Goal: Information Seeking & Learning: Learn about a topic

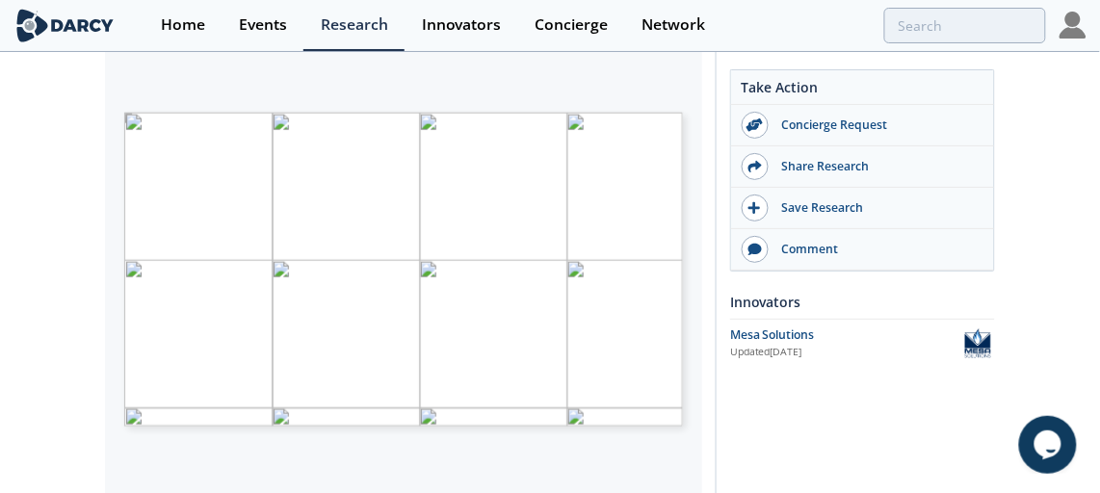
scroll to position [437, 0]
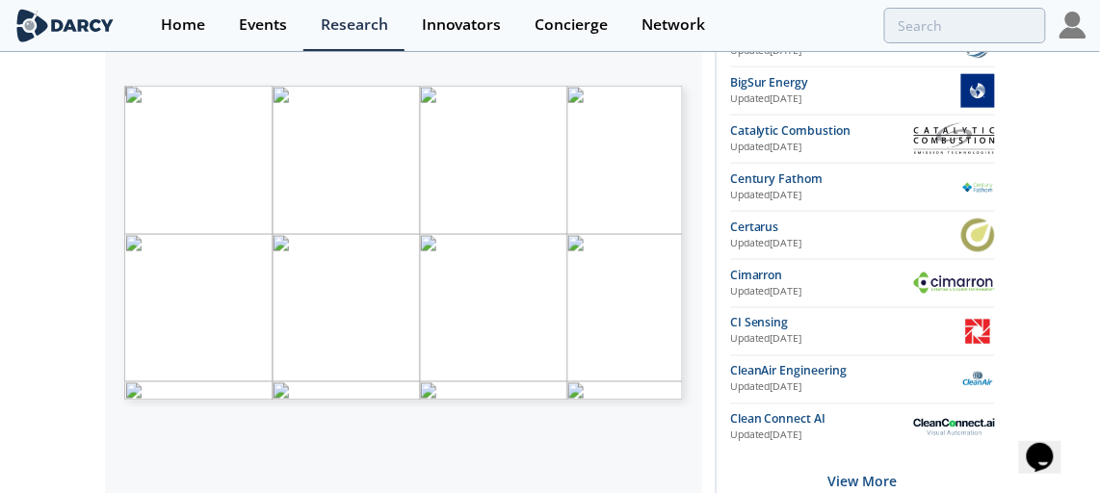
scroll to position [437, 0]
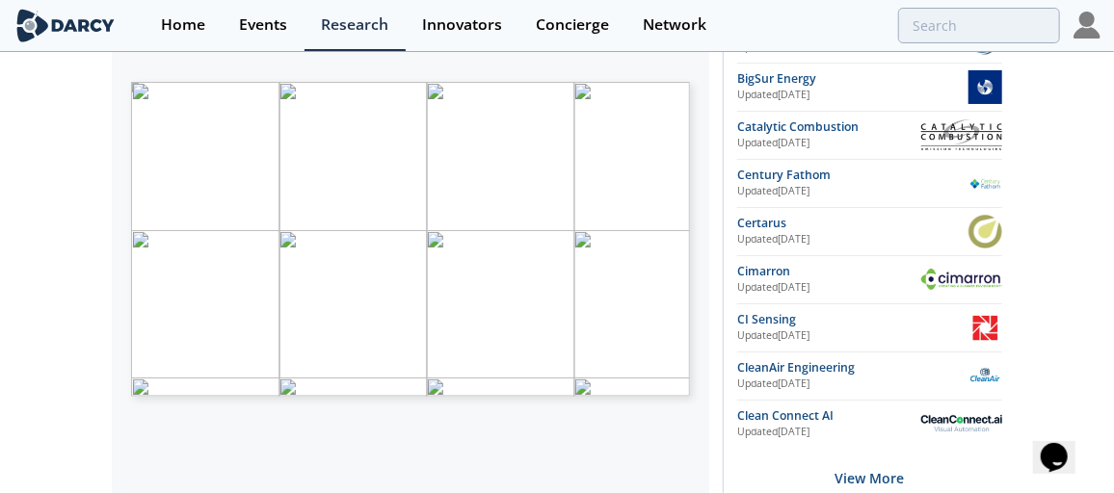
click at [119, 233] on div "TECHNOLOGY LANDSCAPE FLARING MITIGATION BENEFITS CONSIDERATIONS • Transport inf…" at bounding box center [401, 79] width 578 height 333
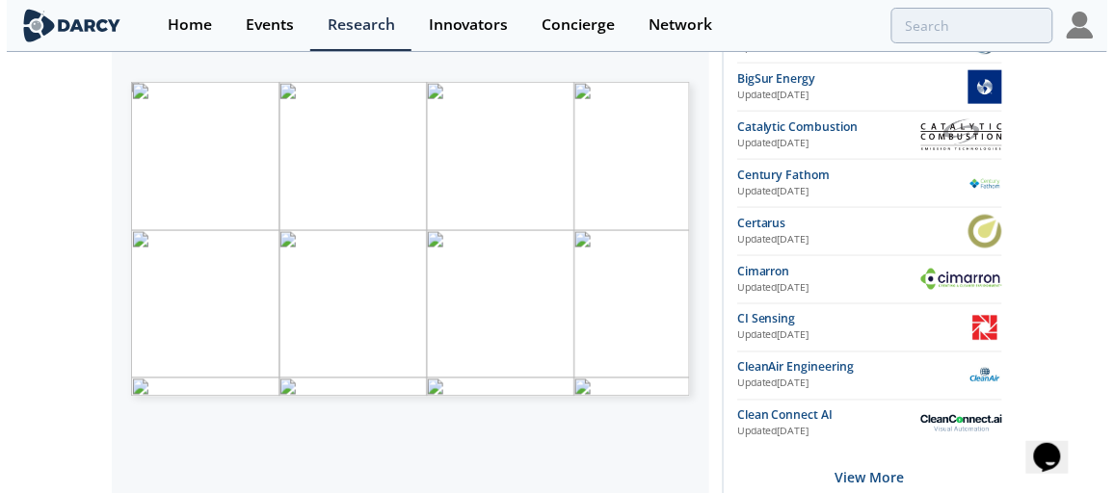
scroll to position [262, 0]
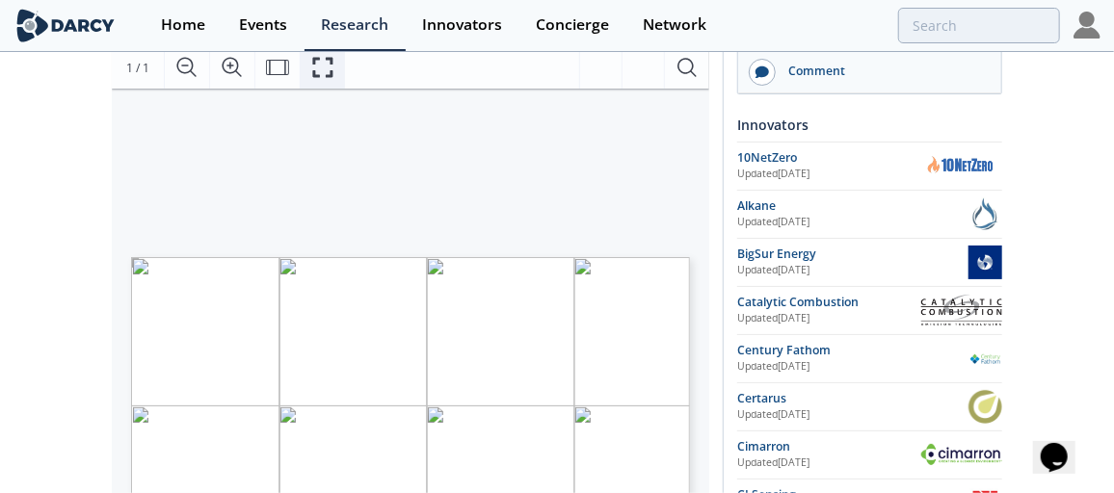
click at [311, 64] on icon "Fullscreen" at bounding box center [322, 67] width 23 height 23
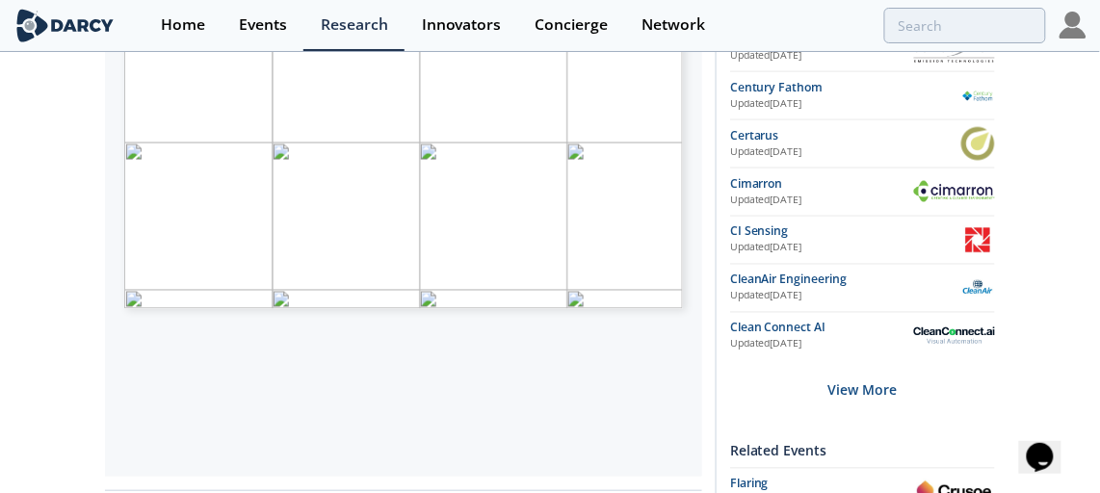
scroll to position [437, 0]
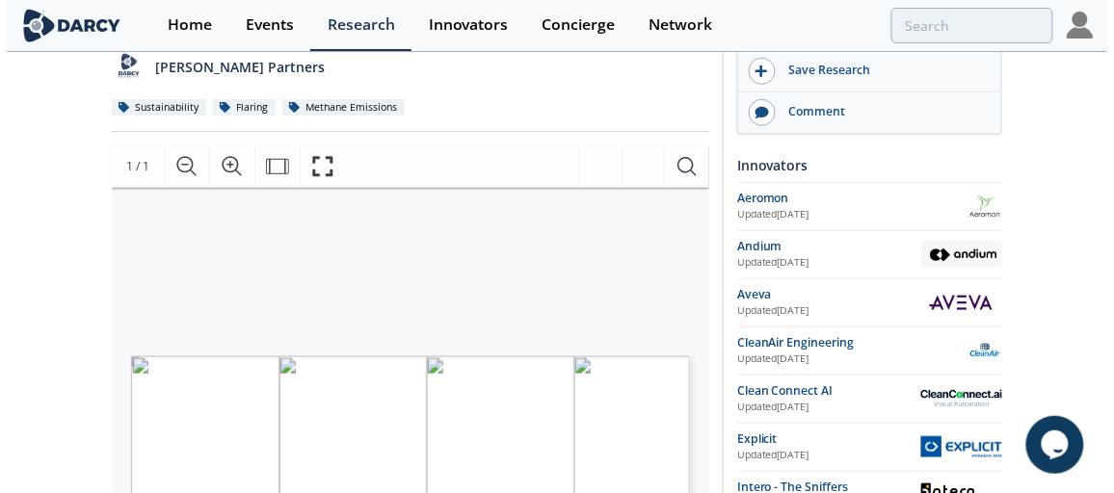
scroll to position [174, 0]
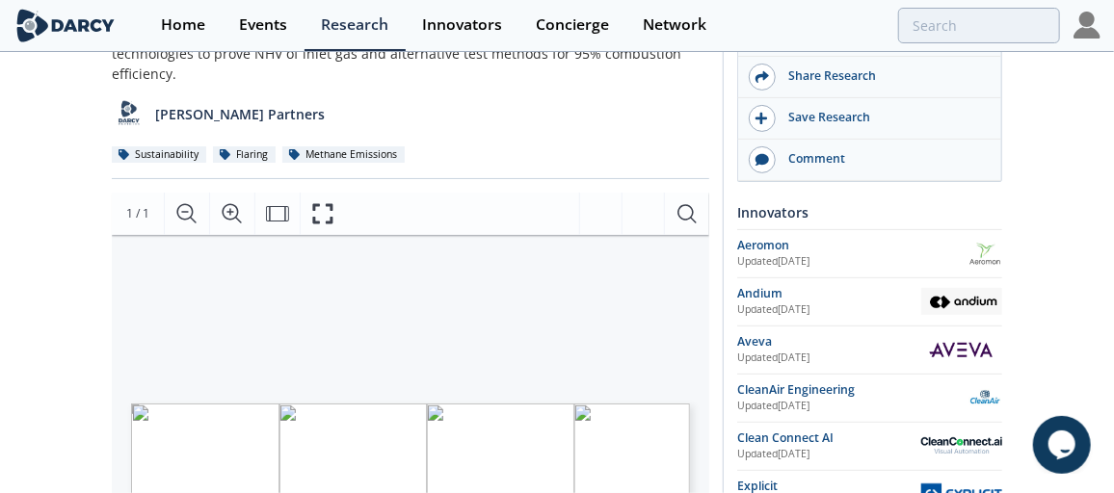
click at [353, 222] on div "Page Aller à la page 1 sur 1 1 / 1" at bounding box center [410, 214] width 597 height 42
click at [332, 213] on icon "Fullscreen" at bounding box center [322, 213] width 23 height 23
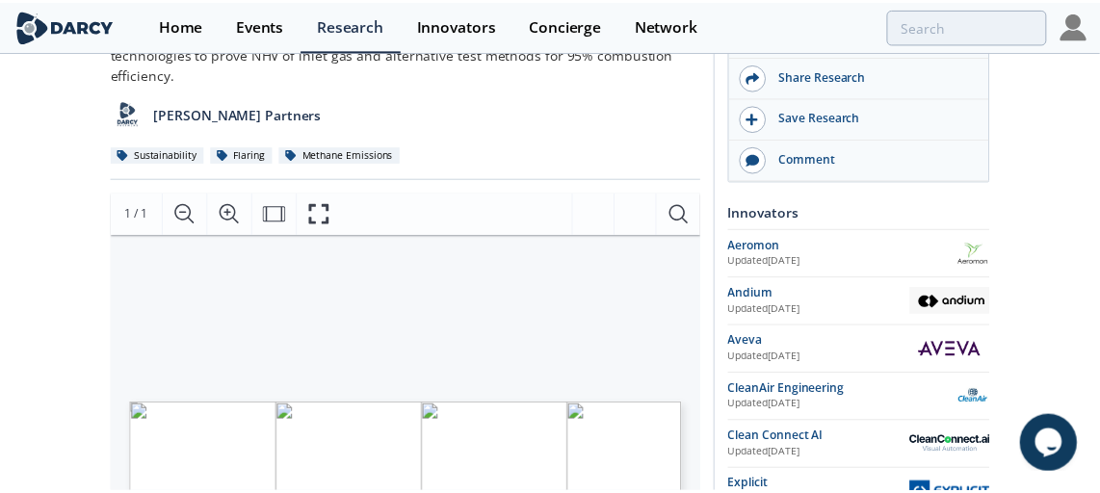
scroll to position [0, 0]
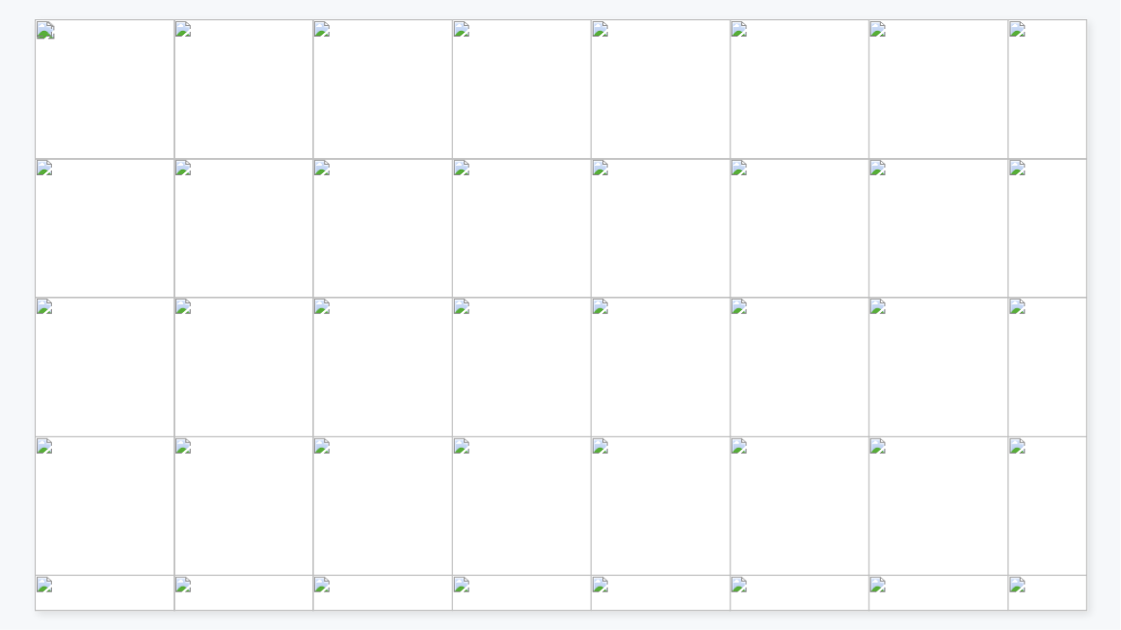
drag, startPoint x: 101, startPoint y: 270, endPoint x: 62, endPoint y: 250, distance: 44.4
click at [37, 28] on span "Direct Flare Monitoring" at bounding box center [37, 28] width 0 height 0
click at [1058, 19] on div "TECHNOLOGY LANDSCAPE References: Low Medium High CE: Combustion Efficiency NHV:…" at bounding box center [561, 19] width 1053 height 0
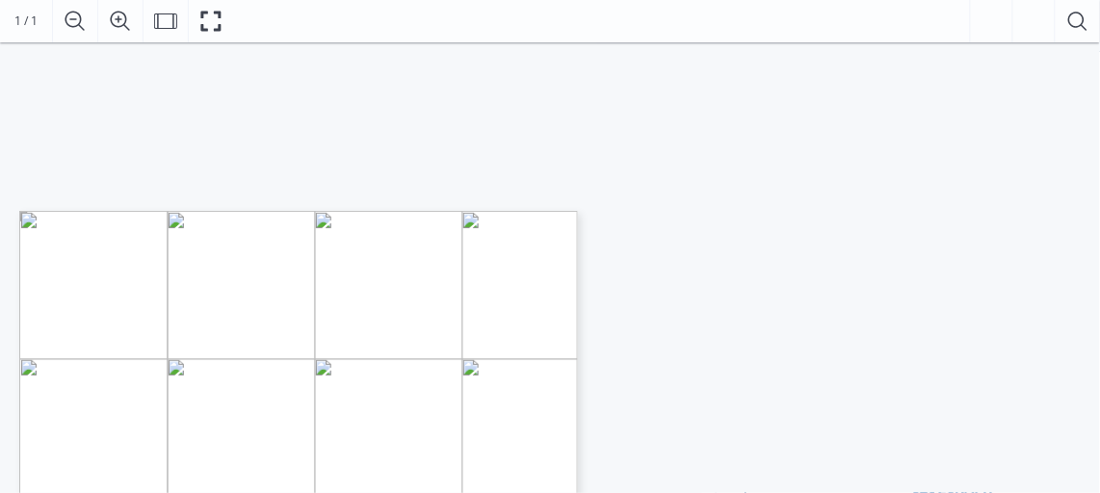
scroll to position [437, 0]
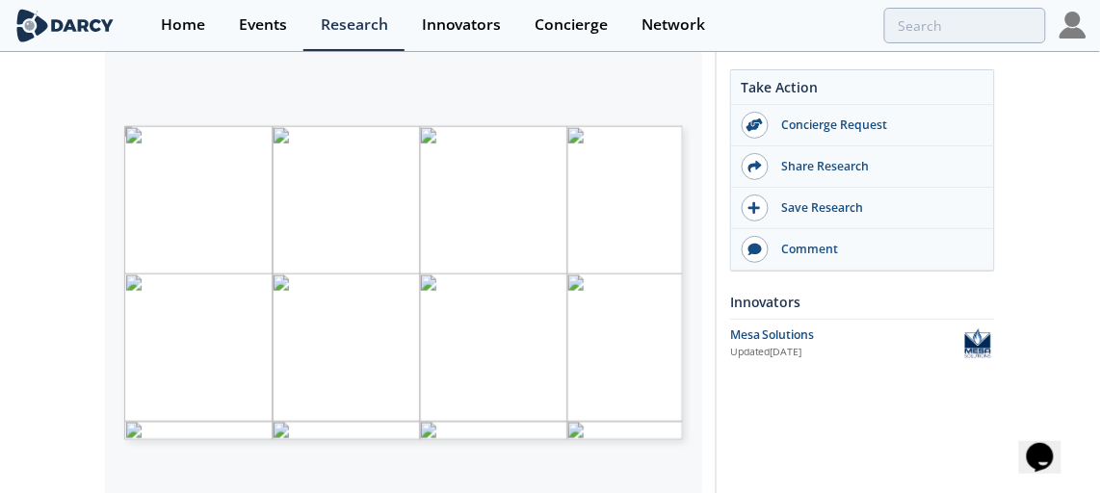
scroll to position [437, 0]
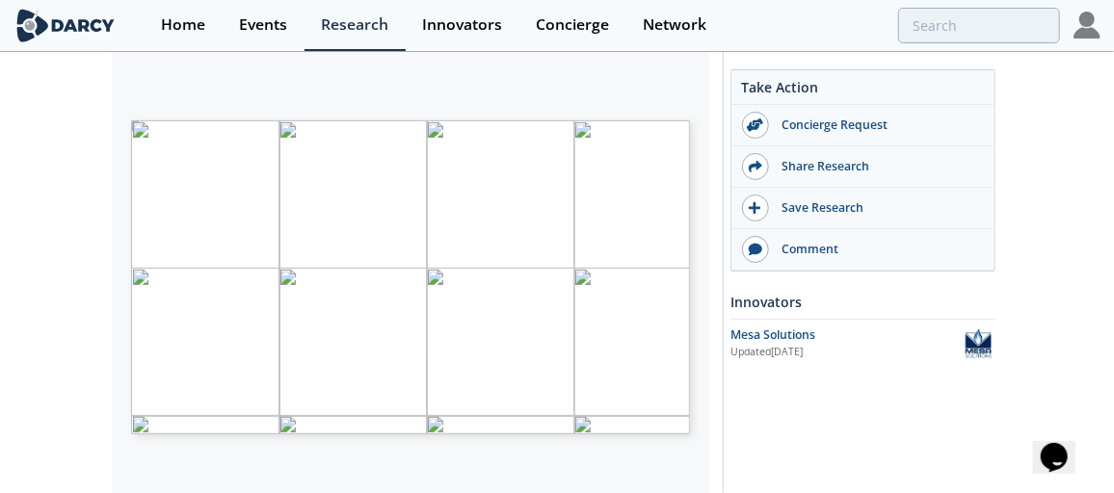
click at [547, 138] on span "Page 3" at bounding box center [611, 284] width 673 height 298
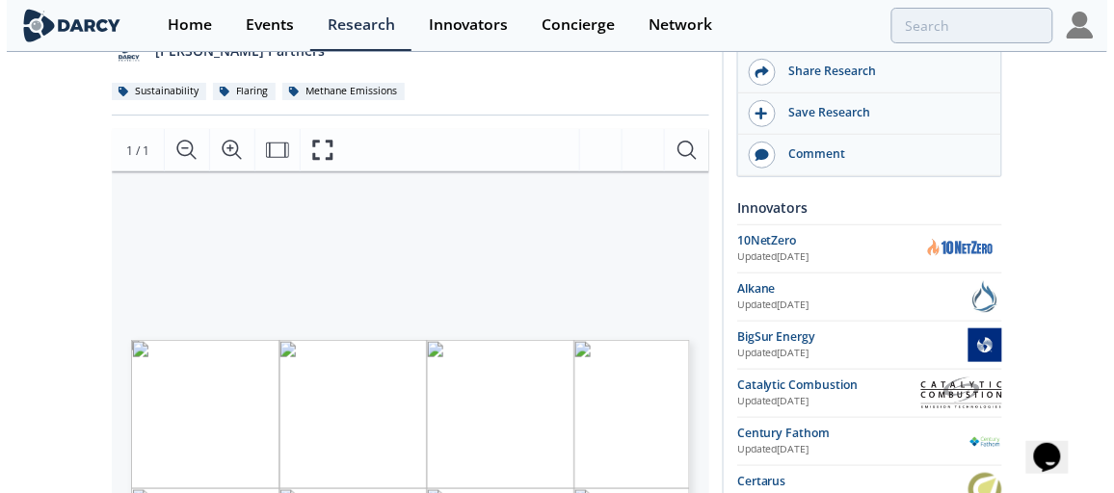
scroll to position [174, 0]
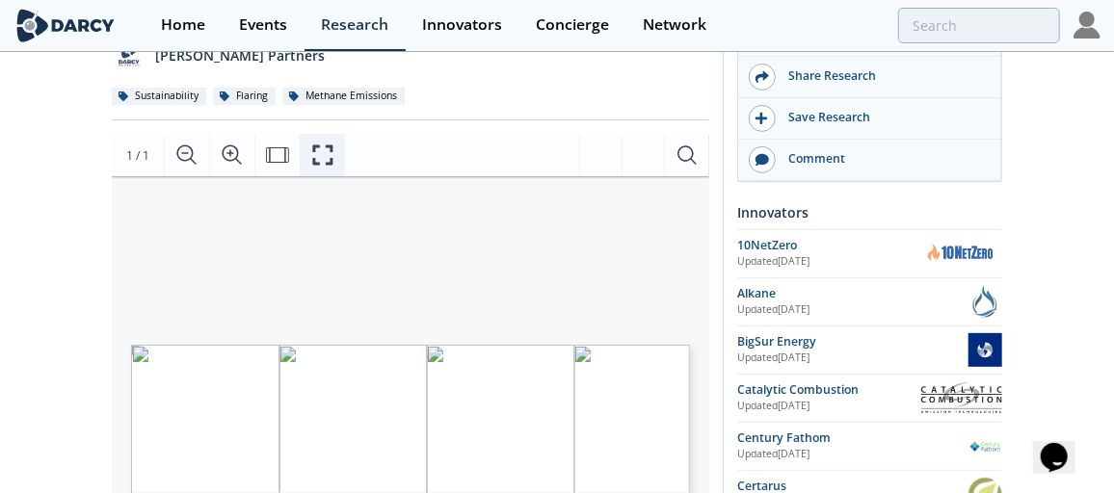
click at [331, 149] on icon "Fullscreen" at bounding box center [323, 156] width 20 height 20
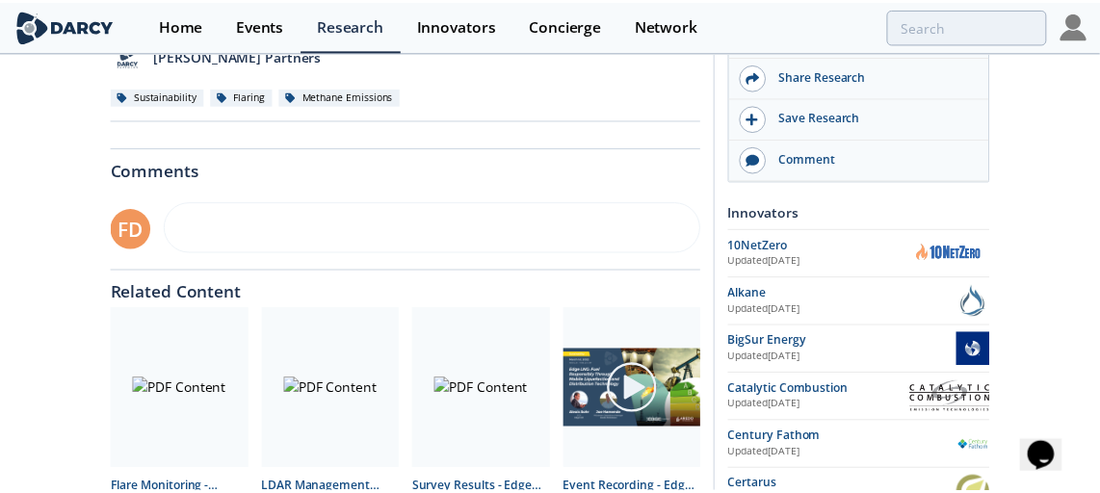
scroll to position [0, 0]
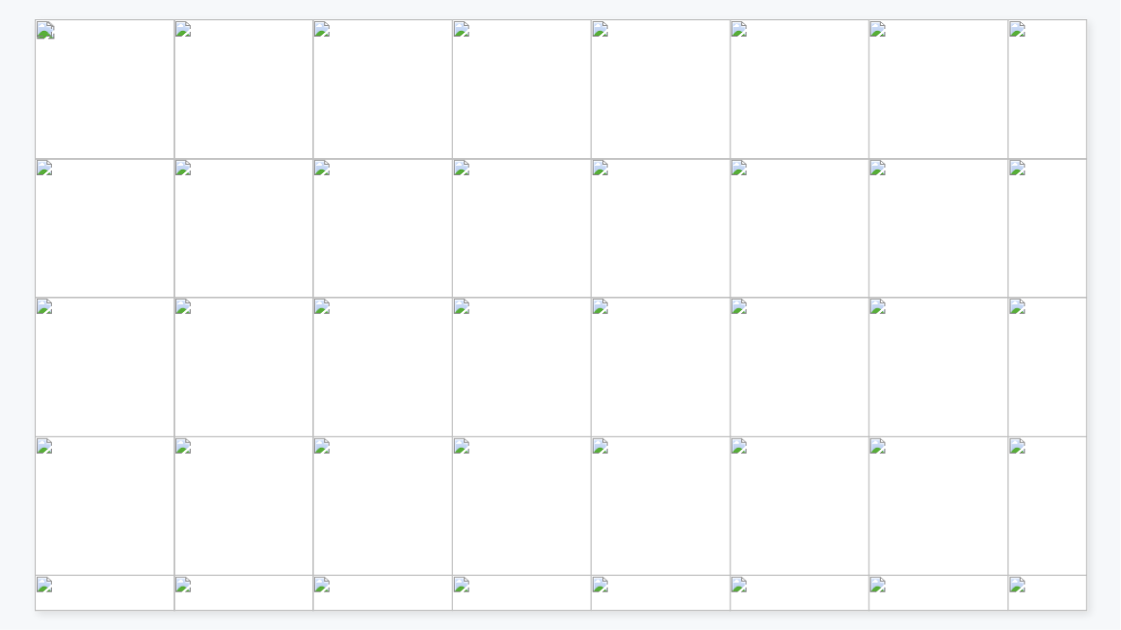
drag, startPoint x: 731, startPoint y: 401, endPoint x: 635, endPoint y: 365, distance: 102.8
click at [635, 365] on div "TECHNOLOGY LANDSCAPE FLARING MITIGATION BENEFITS CONSIDERATIONS • Transport inf…" at bounding box center [634, 356] width 1198 height 674
click at [635, 365] on span "Production optimization" at bounding box center [699, 367] width 133 height 13
click at [634, 365] on span "Production optimization" at bounding box center [699, 367] width 133 height 13
drag, startPoint x: 653, startPoint y: 401, endPoint x: 651, endPoint y: 390, distance: 10.8
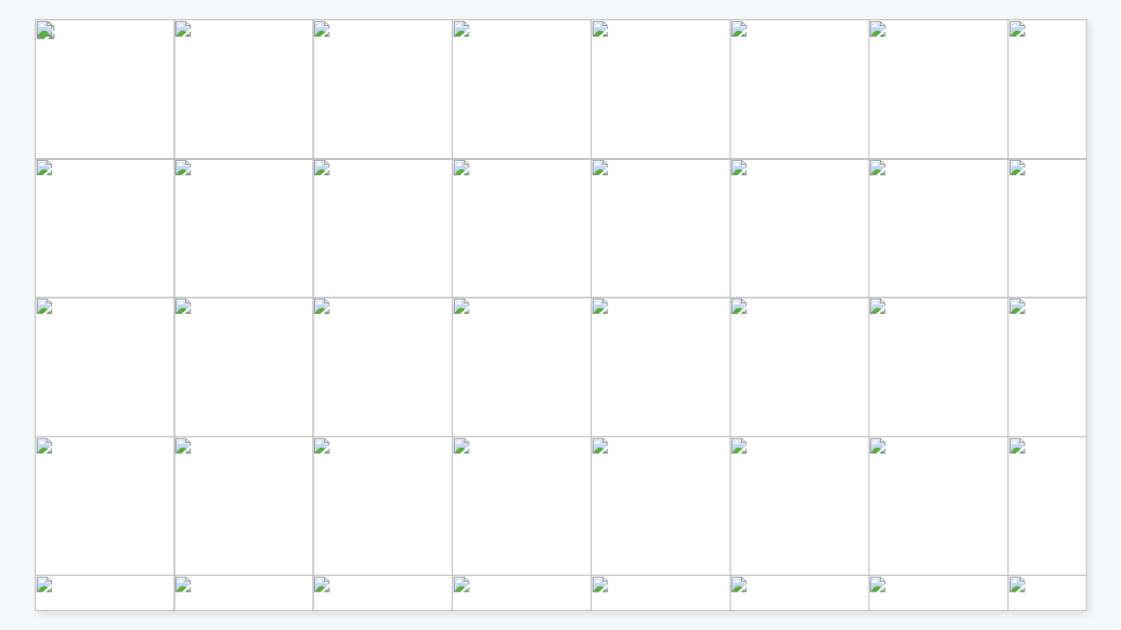
click at [653, 401] on span "Recovery of NGLs" at bounding box center [680, 407] width 95 height 13
drag, startPoint x: 634, startPoint y: 367, endPoint x: 728, endPoint y: 400, distance: 99.1
click at [634, 19] on span "TECHNOLOGY LANDSCAPE FLARING MITIGATION BENEFITS CONSIDERATIONS • Transport inf…" at bounding box center [634, 19] width 0 height 0
drag, startPoint x: 728, startPoint y: 400, endPoint x: 779, endPoint y: 405, distance: 51.3
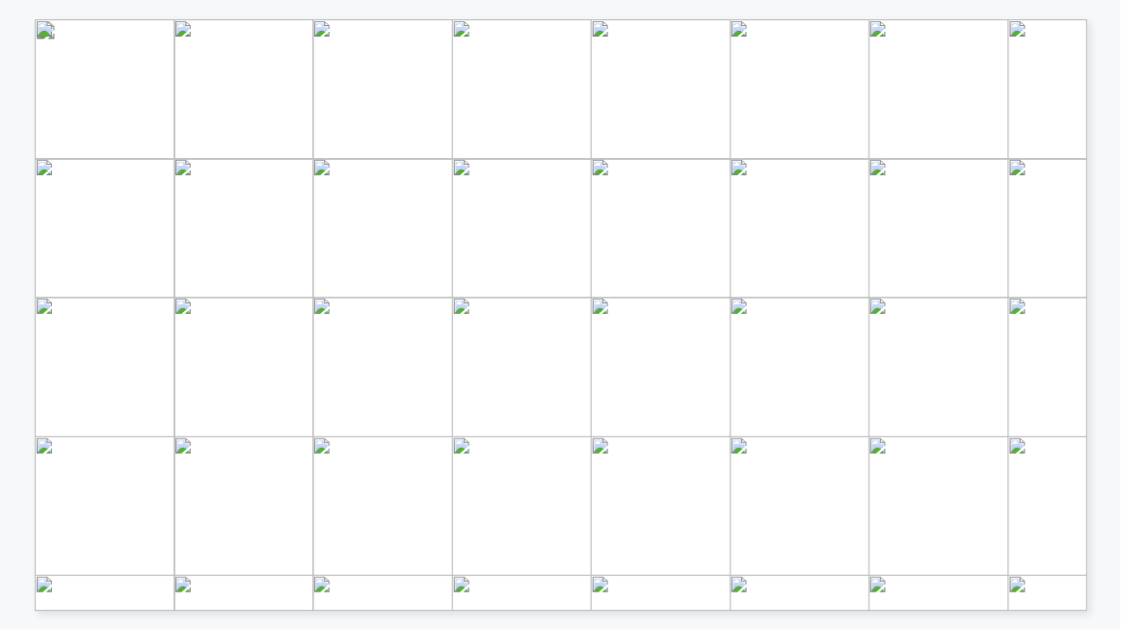
drag, startPoint x: 773, startPoint y: 393, endPoint x: 788, endPoint y: 391, distance: 15.5
click at [790, 376] on span "Improves gas quality for use or" at bounding box center [715, 381] width 165 height 13
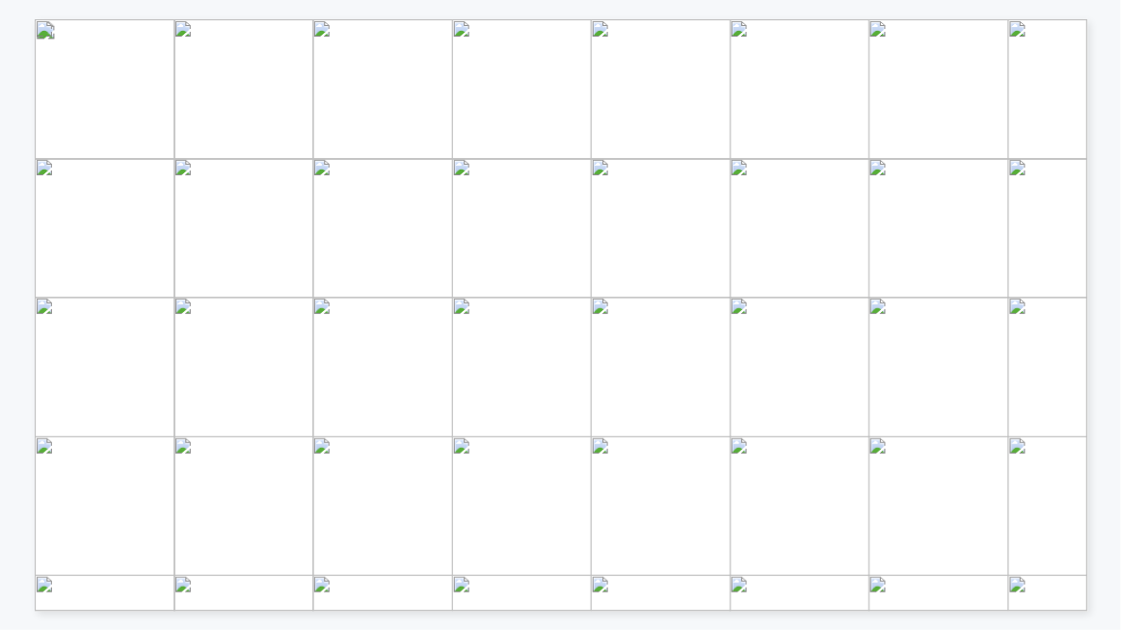
click at [790, 376] on span "Improves gas quality for use or" at bounding box center [715, 381] width 165 height 13
drag, startPoint x: 790, startPoint y: 376, endPoint x: 779, endPoint y: 377, distance: 11.6
click at [779, 377] on span "Improves gas quality for use or" at bounding box center [715, 381] width 165 height 13
drag, startPoint x: 636, startPoint y: 437, endPoint x: 691, endPoint y: 440, distance: 55.0
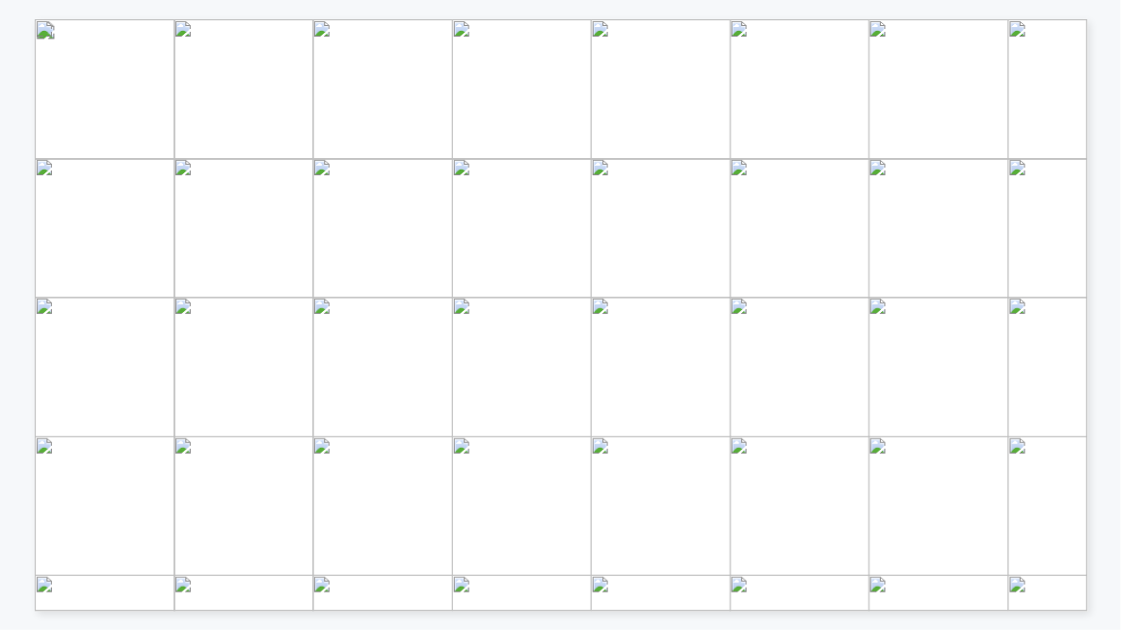
click at [691, 440] on div "TECHNOLOGY LANDSCAPE FLARING MITIGATION BENEFITS CONSIDERATIONS • Transport inf…" at bounding box center [634, 356] width 1198 height 674
drag, startPoint x: 691, startPoint y: 440, endPoint x: 701, endPoint y: 441, distance: 9.7
click at [701, 441] on div "TECHNOLOGY LANDSCAPE FLARING MITIGATION BENEFITS CONSIDERATIONS • Transport inf…" at bounding box center [634, 356] width 1198 height 674
click at [729, 443] on span "compression and liquefaction" at bounding box center [712, 447] width 161 height 11
click at [729, 451] on span "compression and liquefaction" at bounding box center [712, 447] width 161 height 11
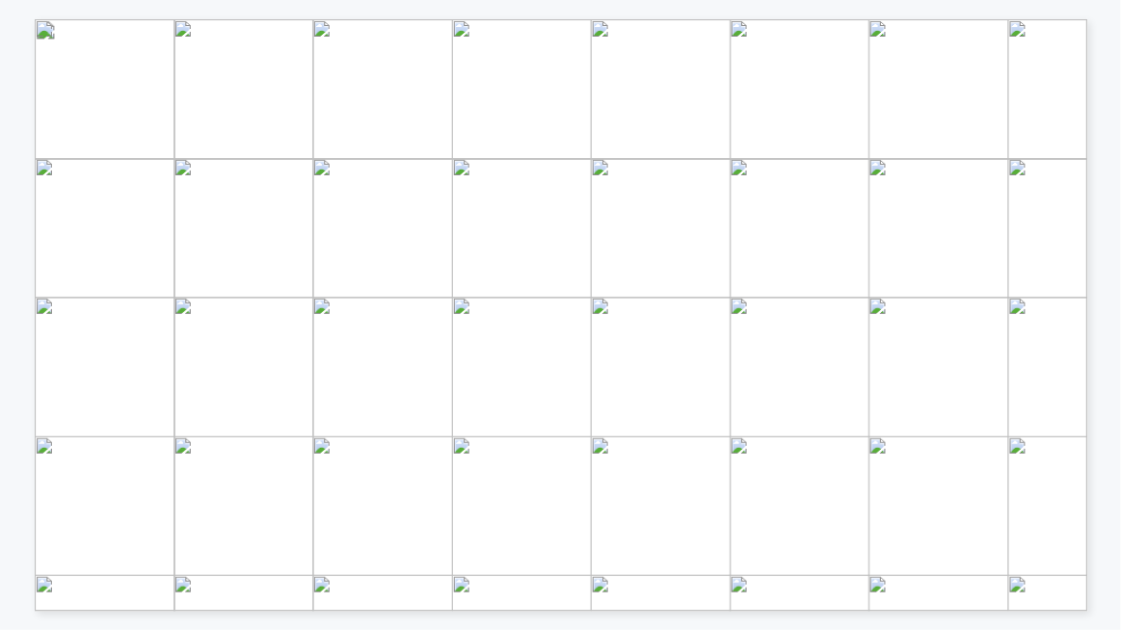
click at [380, 19] on div "TECHNOLOGY LANDSCAPE FLARING MITIGATION BENEFITS CONSIDERATIONS • Transport inf…" at bounding box center [561, 19] width 1053 height 0
click at [687, 452] on div "Page 1" at bounding box center [561, 315] width 1053 height 593
click at [648, 428] on div "Page 1" at bounding box center [561, 315] width 1053 height 593
click at [634, 433] on div "Page 1" at bounding box center [561, 315] width 1053 height 593
drag, startPoint x: 631, startPoint y: 434, endPoint x: 701, endPoint y: 455, distance: 72.5
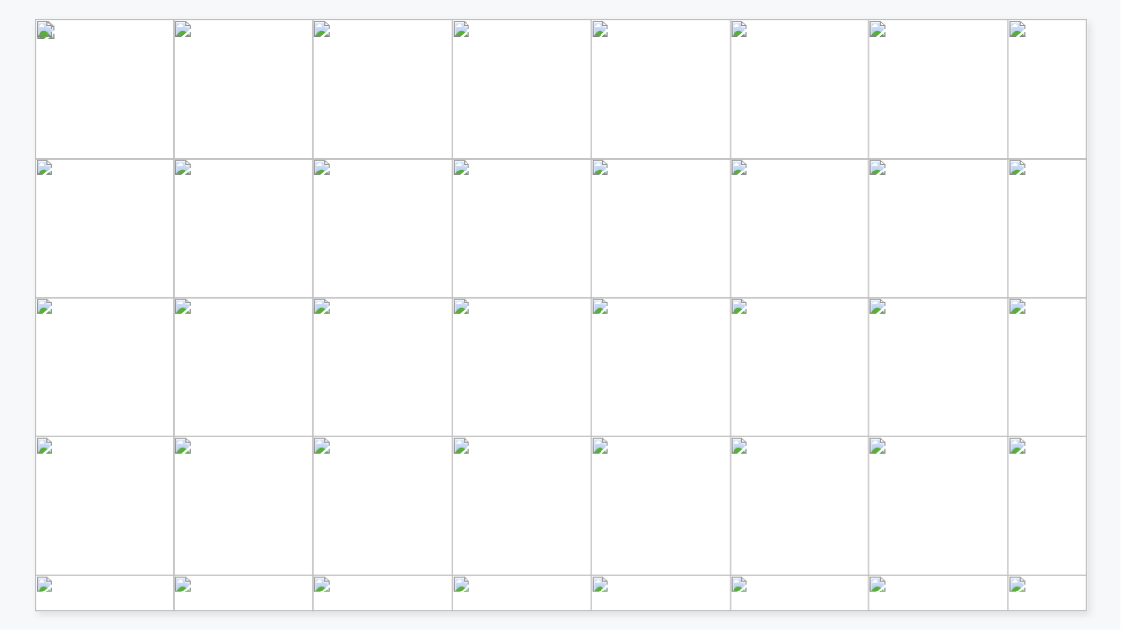
drag, startPoint x: 634, startPoint y: 431, endPoint x: 710, endPoint y: 458, distance: 80.8
click at [634, 19] on span "Mobile and skid-mounted compression and liquefaction units available" at bounding box center [634, 19] width 0 height 0
